Goal: Task Accomplishment & Management: Manage account settings

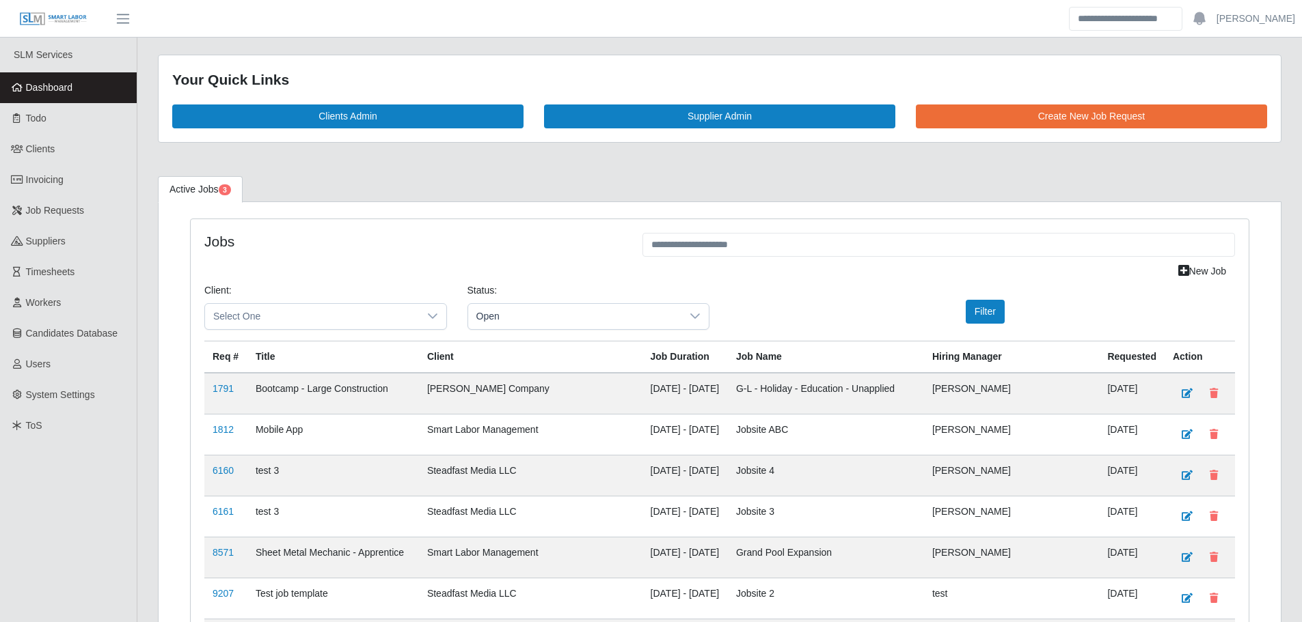
click at [88, 82] on link "Dashboard" at bounding box center [68, 87] width 137 height 31
click at [83, 98] on link "Dashboard" at bounding box center [68, 87] width 137 height 31
click at [64, 90] on span "Dashboard" at bounding box center [49, 87] width 47 height 11
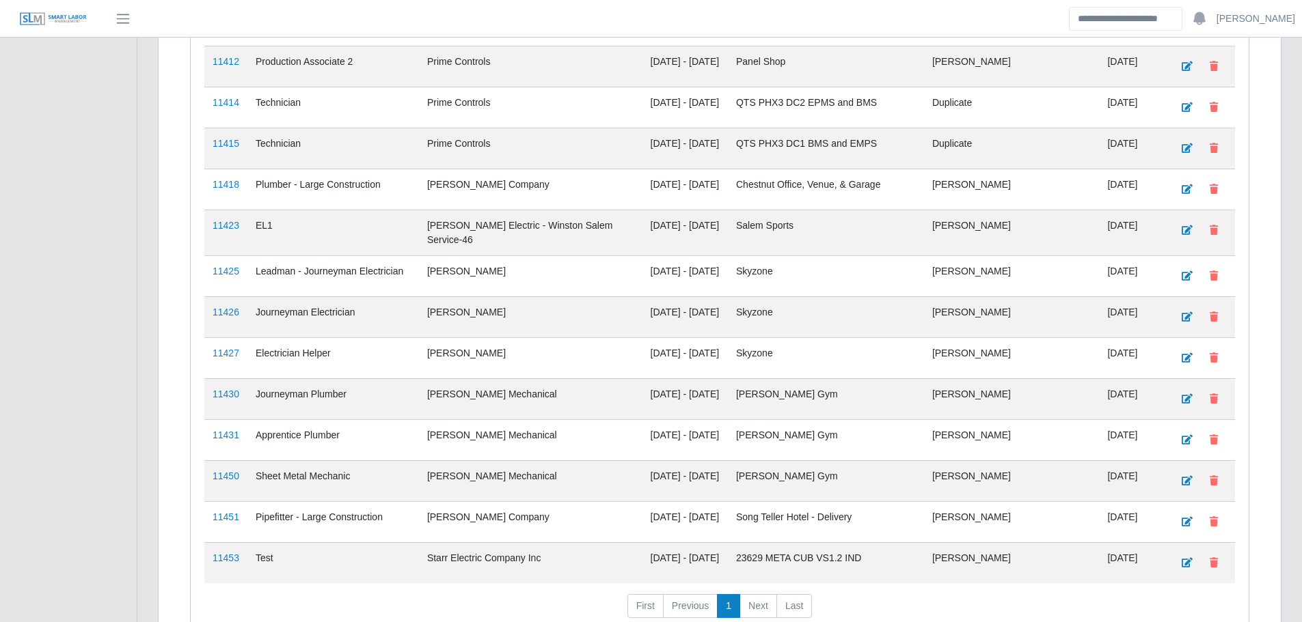
scroll to position [2374, 0]
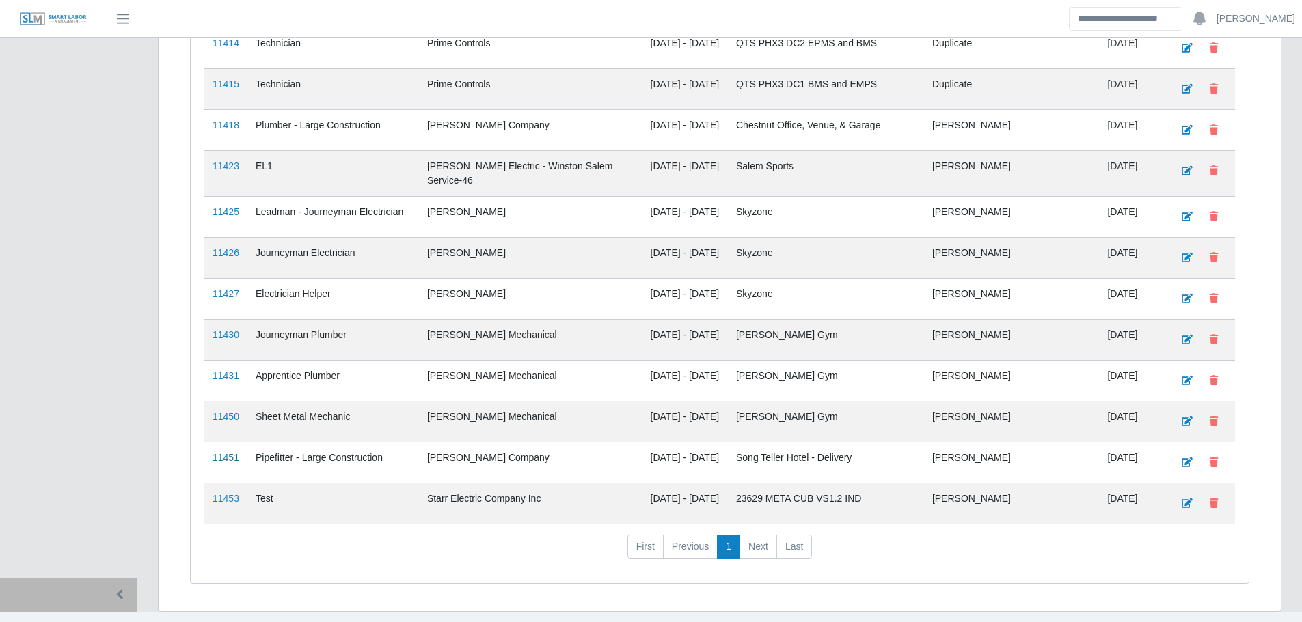
click at [221, 452] on link "11451" at bounding box center [225, 457] width 27 height 11
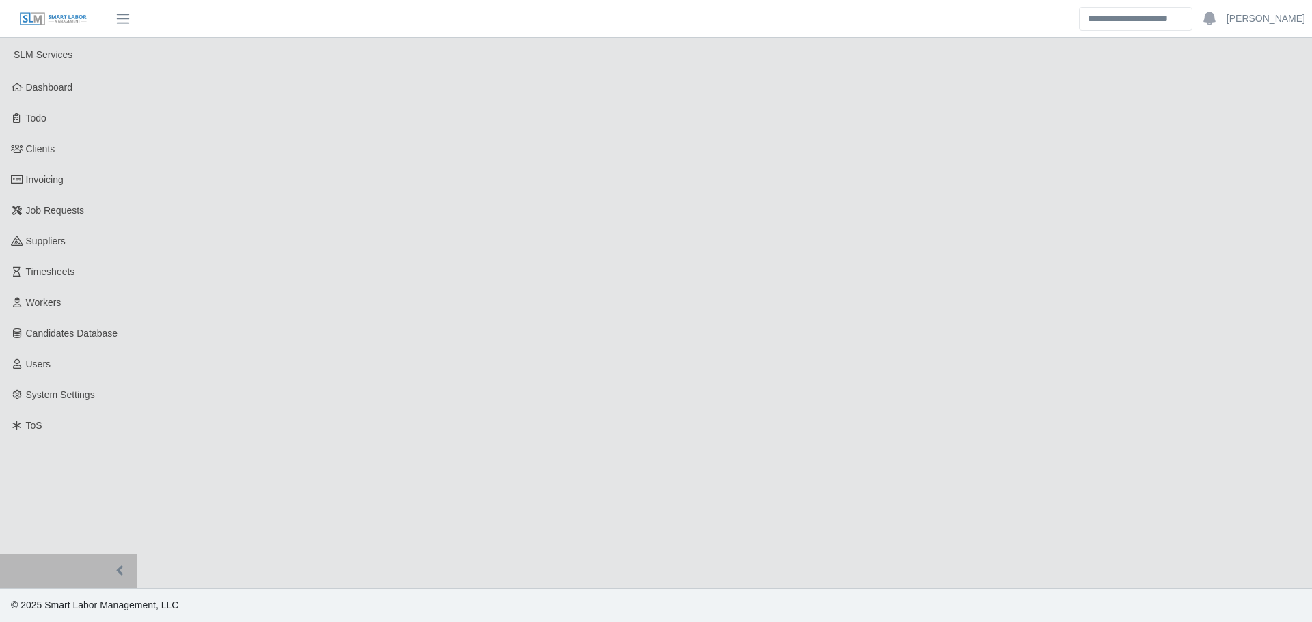
select select "****"
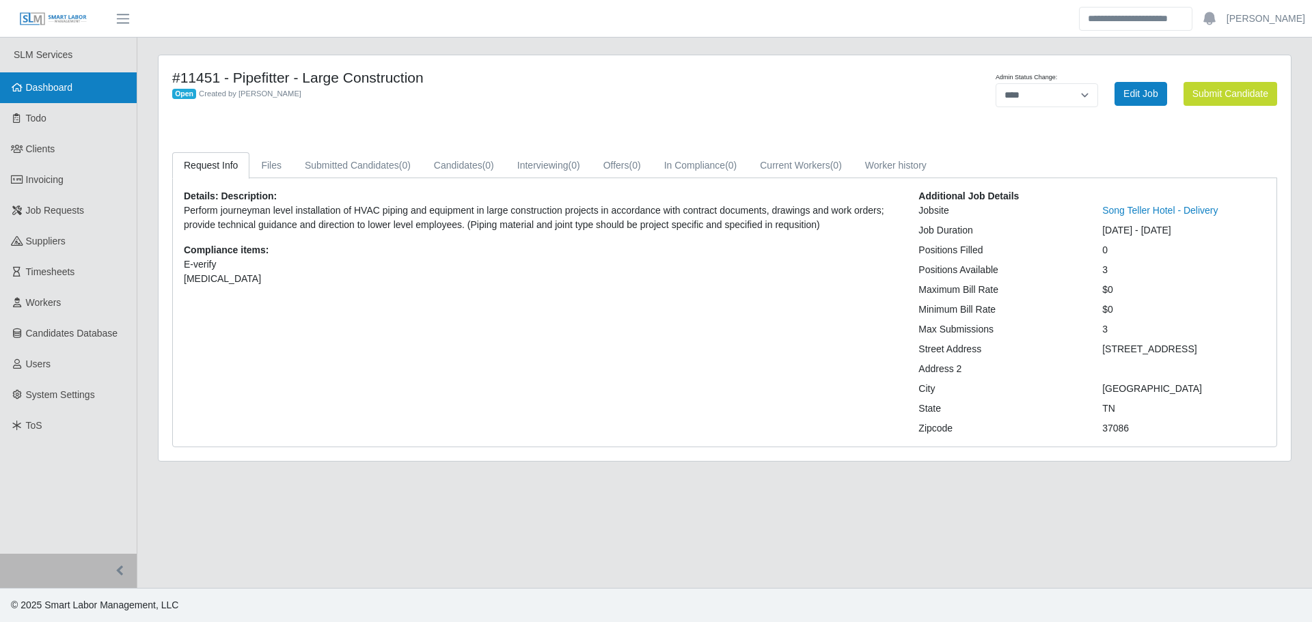
click at [24, 95] on link "Dashboard" at bounding box center [68, 87] width 137 height 31
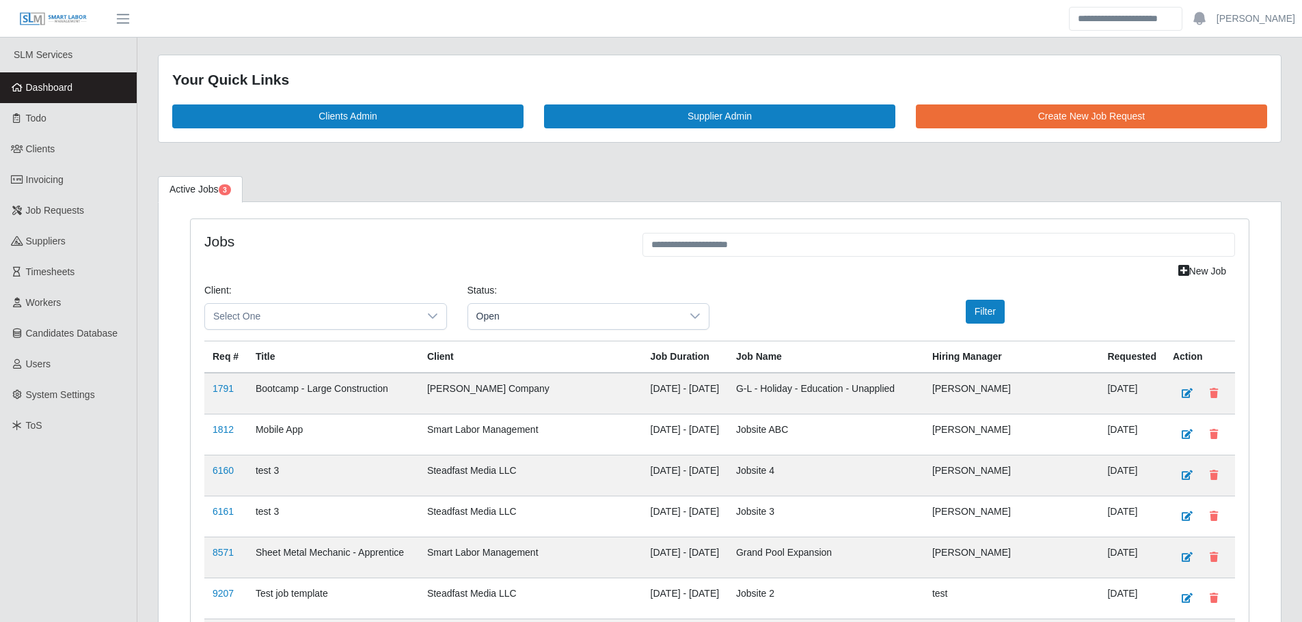
click at [93, 76] on link "Dashboard" at bounding box center [68, 87] width 137 height 31
click at [110, 98] on link "Dashboard" at bounding box center [68, 87] width 137 height 31
click at [49, 154] on span "Clients" at bounding box center [40, 148] width 29 height 11
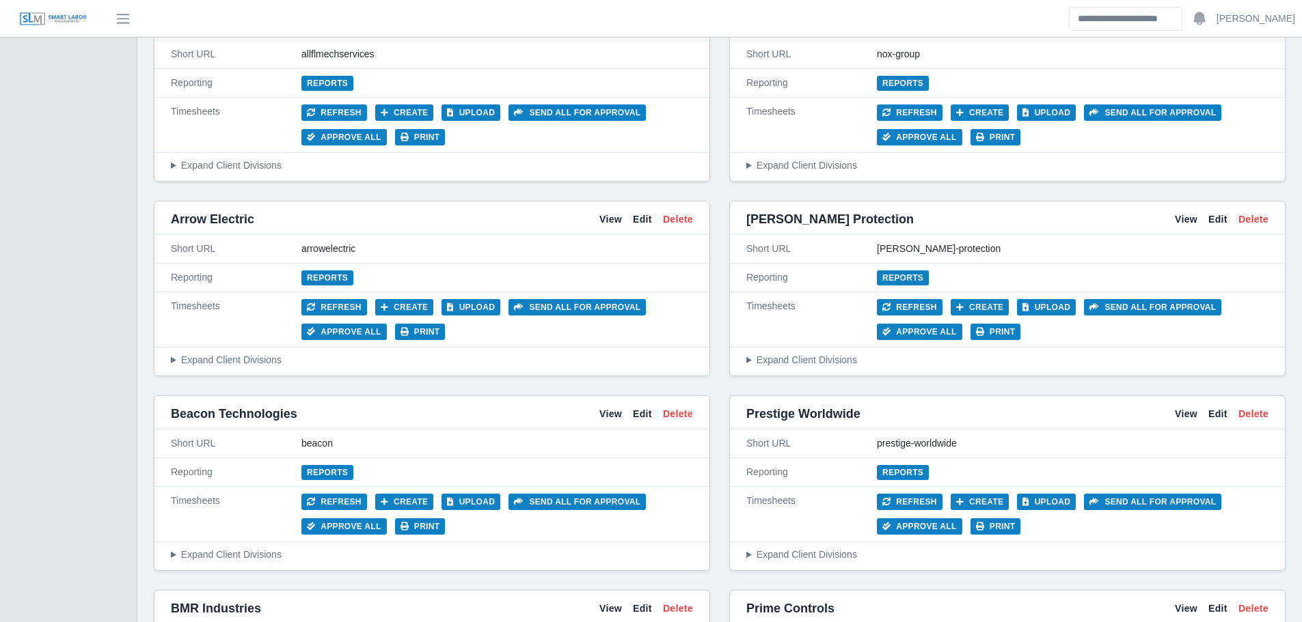
scroll to position [752, 0]
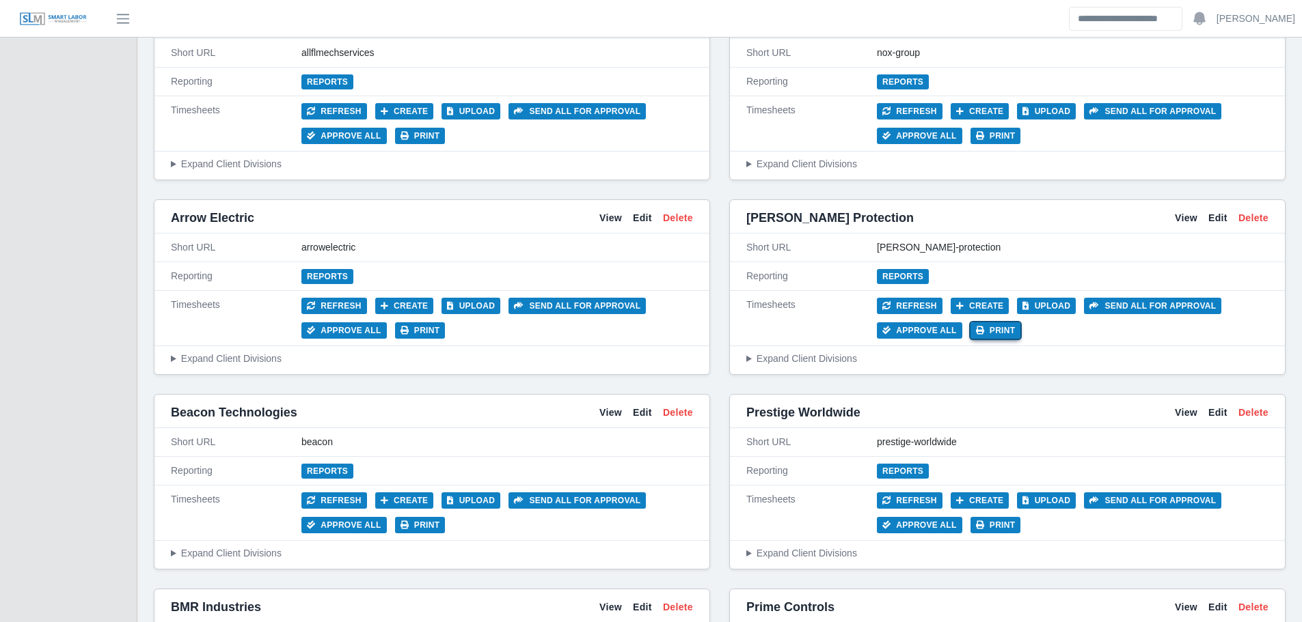
click at [1004, 330] on button "Print" at bounding box center [995, 330] width 51 height 16
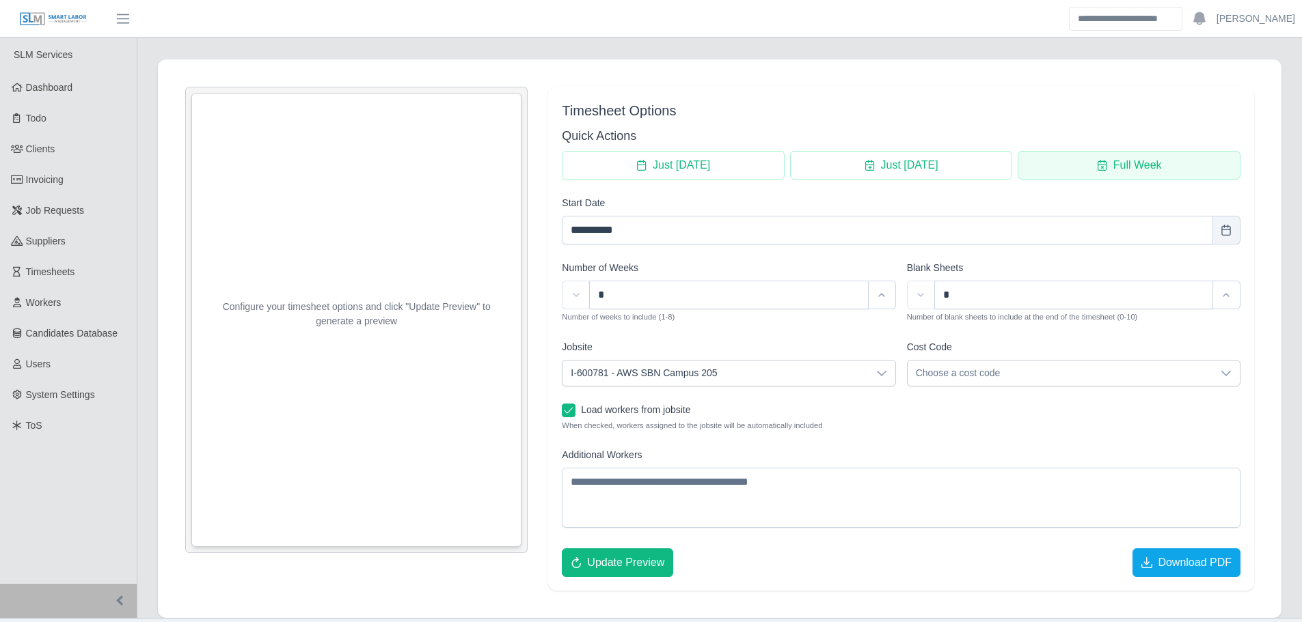
click at [1064, 164] on button "Full Week" at bounding box center [1128, 165] width 223 height 29
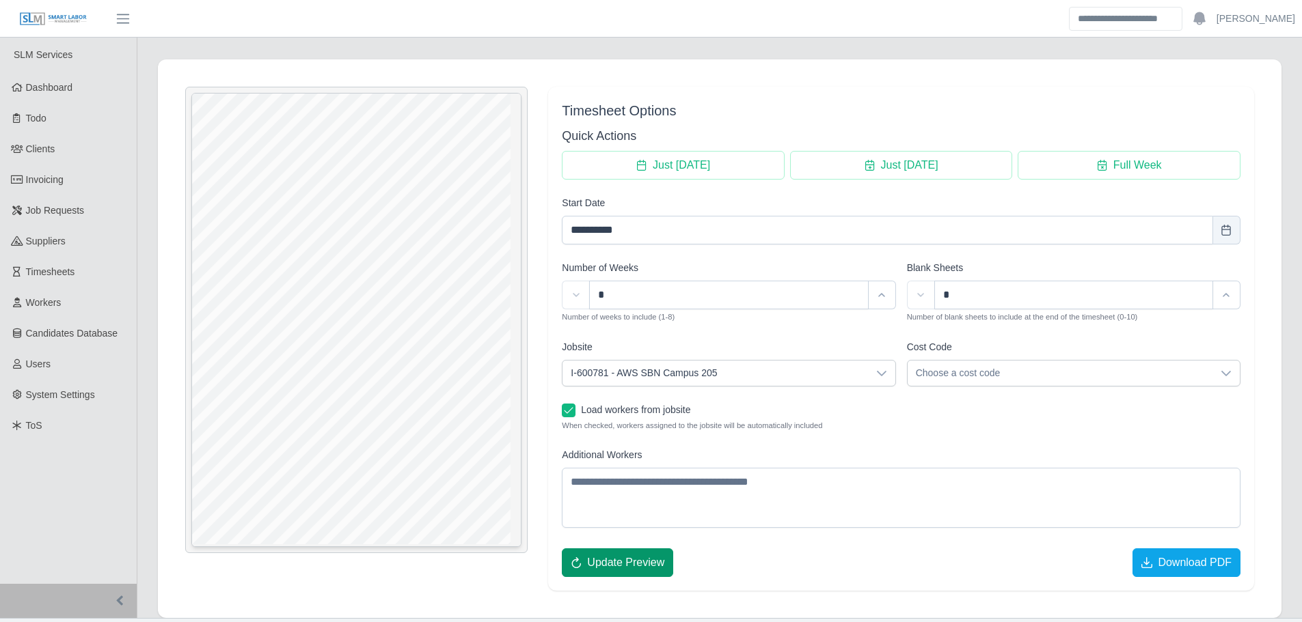
click at [631, 562] on span "Update Preview" at bounding box center [625, 563] width 77 height 16
click at [1166, 558] on span "Download PDF" at bounding box center [1194, 563] width 74 height 16
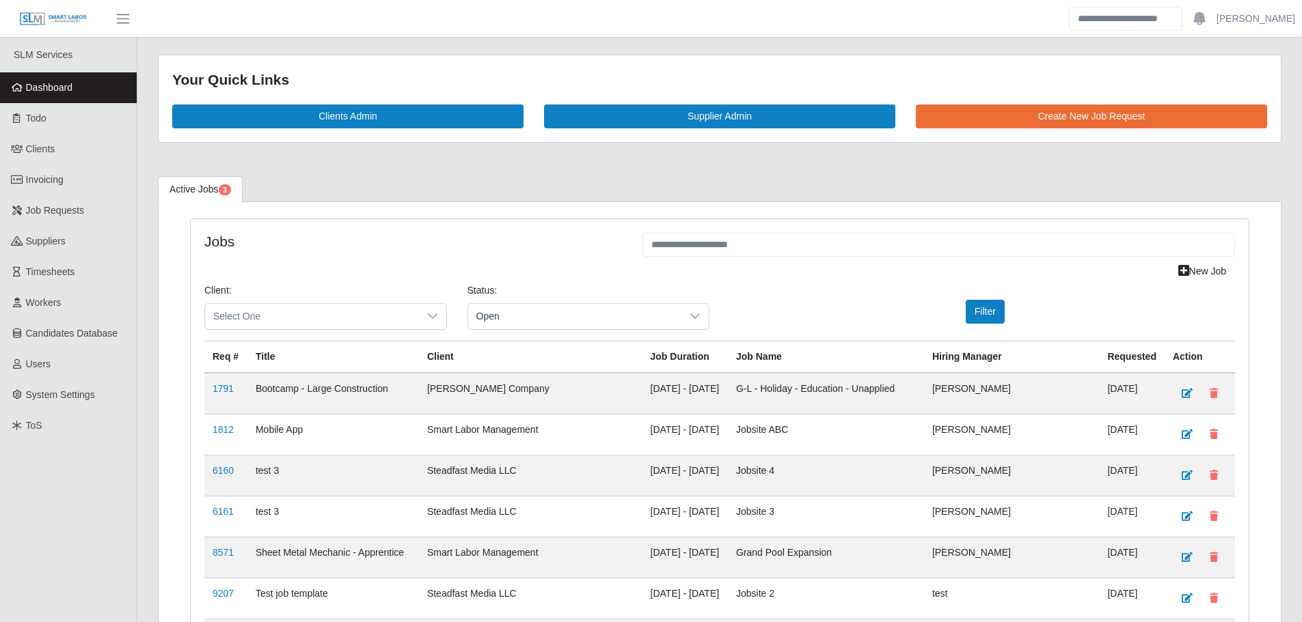
click at [56, 92] on span "Dashboard" at bounding box center [49, 87] width 47 height 11
click at [66, 88] on span "Dashboard" at bounding box center [49, 87] width 47 height 11
click at [78, 96] on link "Dashboard" at bounding box center [68, 87] width 137 height 31
click at [83, 89] on link "Dashboard" at bounding box center [68, 87] width 137 height 31
click at [77, 90] on link "Dashboard" at bounding box center [68, 87] width 137 height 31
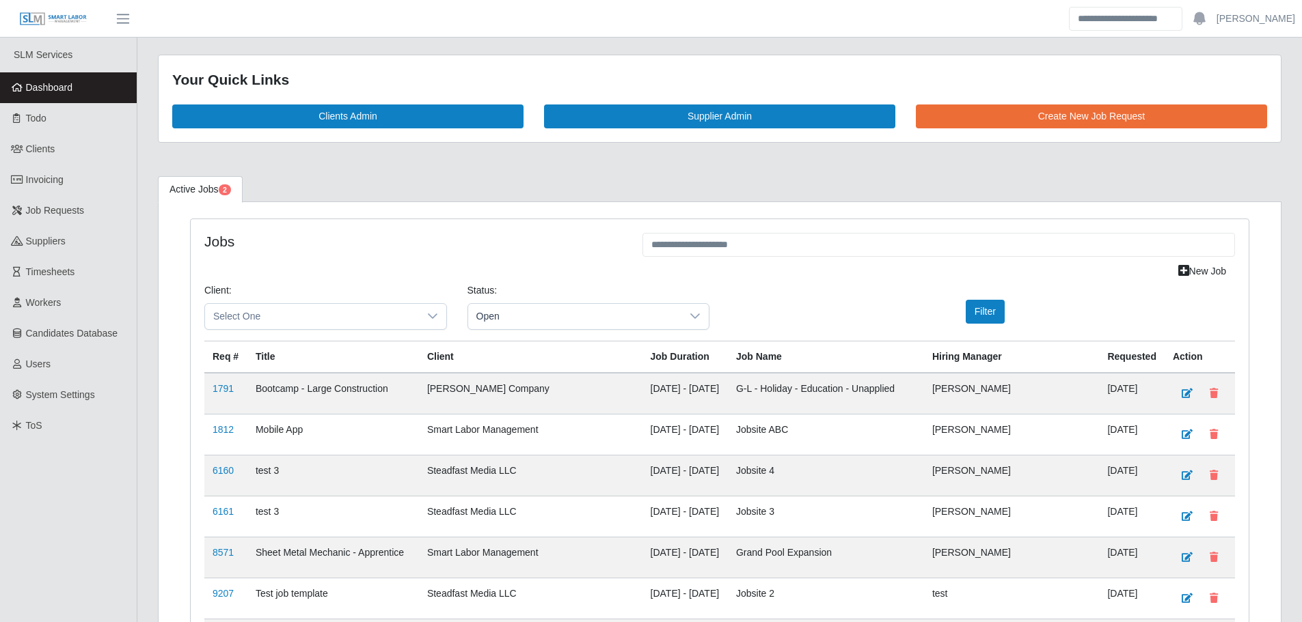
click at [75, 94] on link "Dashboard" at bounding box center [68, 87] width 137 height 31
click at [72, 89] on span "Dashboard" at bounding box center [49, 87] width 47 height 11
click at [44, 90] on span "Dashboard" at bounding box center [49, 87] width 47 height 11
click at [79, 100] on link "Dashboard" at bounding box center [68, 87] width 137 height 31
click at [42, 91] on span "Dashboard" at bounding box center [49, 87] width 47 height 11
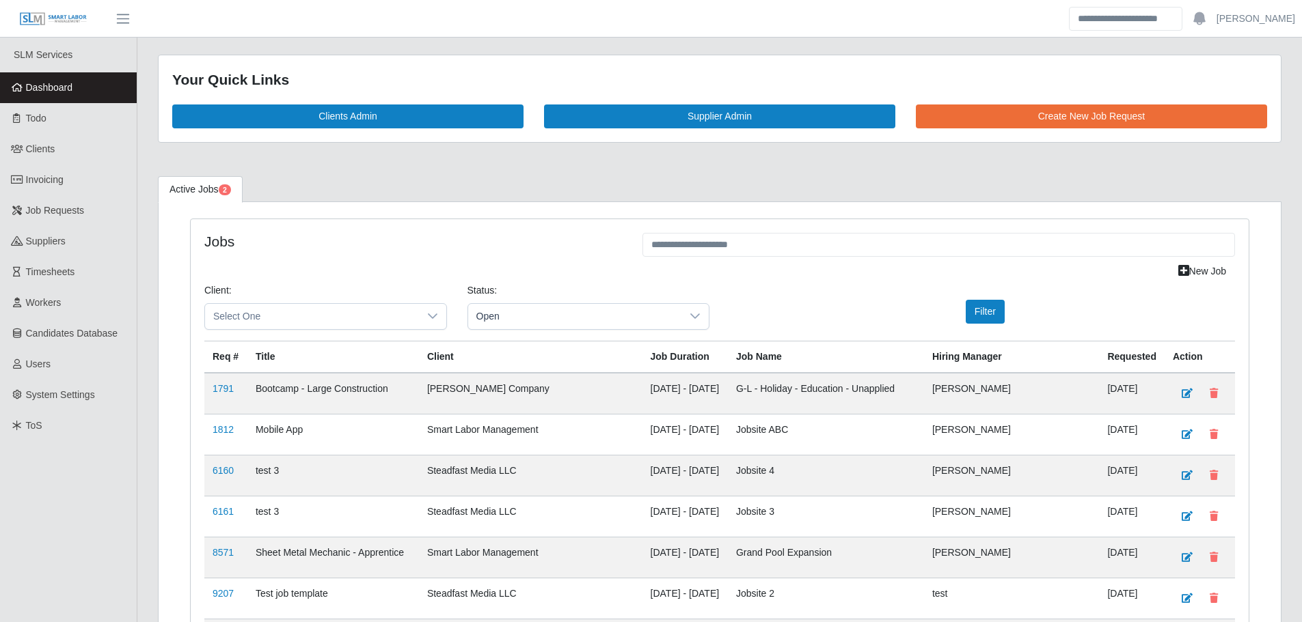
click at [67, 96] on link "Dashboard" at bounding box center [68, 87] width 137 height 31
